Goal: Information Seeking & Learning: Learn about a topic

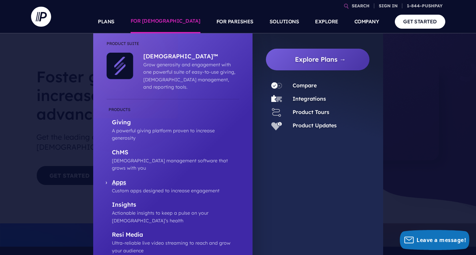
click at [126, 179] on p "Apps" at bounding box center [175, 183] width 127 height 8
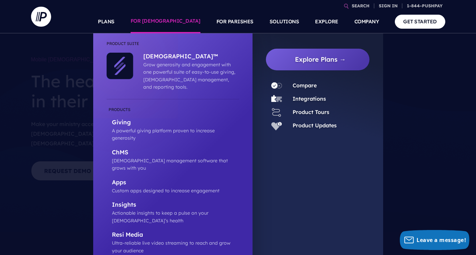
click at [314, 95] on div "Integrations" at bounding box center [306, 99] width 39 height 10
click at [309, 99] on link "Integrations" at bounding box center [309, 99] width 33 height 7
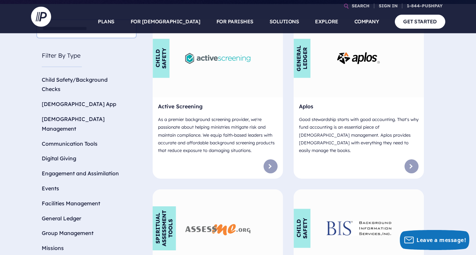
scroll to position [242, 0]
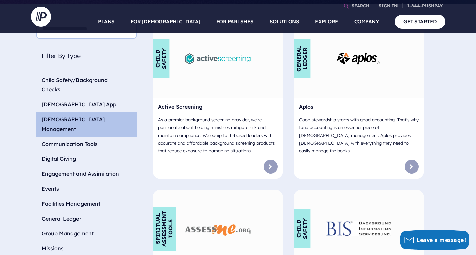
click at [59, 113] on li "[DEMOGRAPHIC_DATA] Management" at bounding box center [86, 124] width 100 height 25
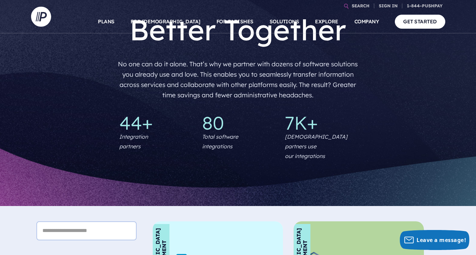
scroll to position [0, 0]
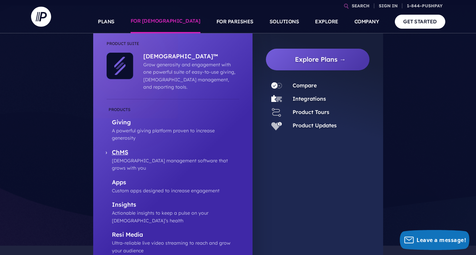
click at [161, 157] on p "[DEMOGRAPHIC_DATA] management software that grows with you" at bounding box center [175, 164] width 127 height 15
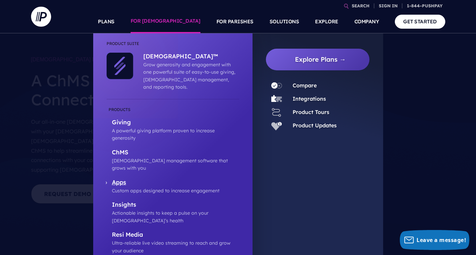
click at [119, 179] on p "Apps" at bounding box center [175, 183] width 127 height 8
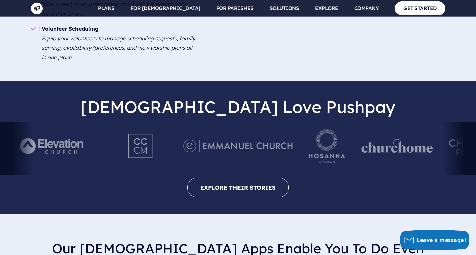
scroll to position [1117, 0]
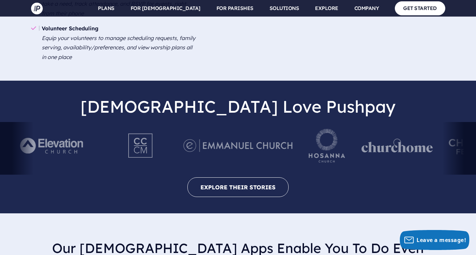
click at [246, 159] on div "[DEMOGRAPHIC_DATA] Love Pushpay" at bounding box center [238, 148] width 476 height 112
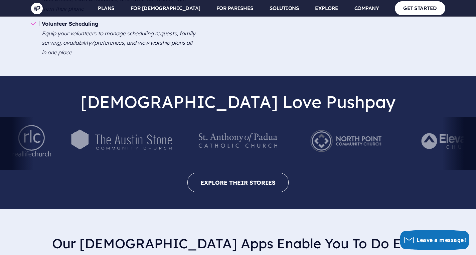
scroll to position [1123, 0]
